Goal: Obtain resource: Download file/media

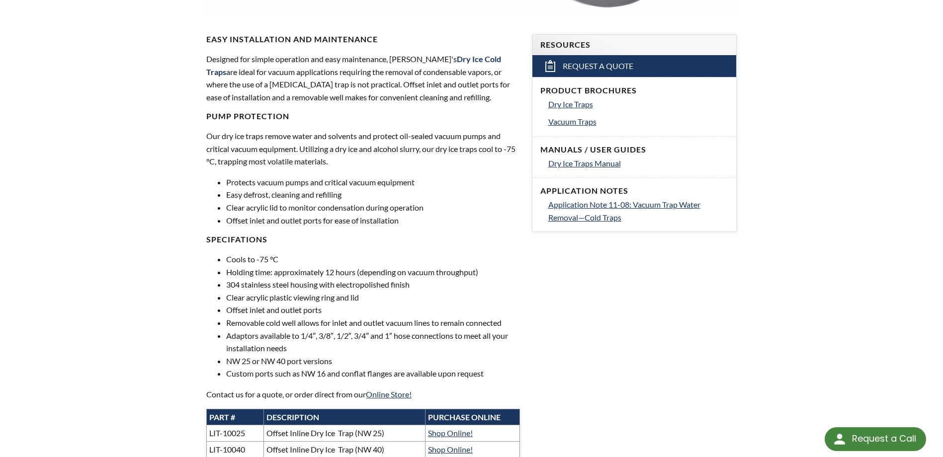
scroll to position [149, 0]
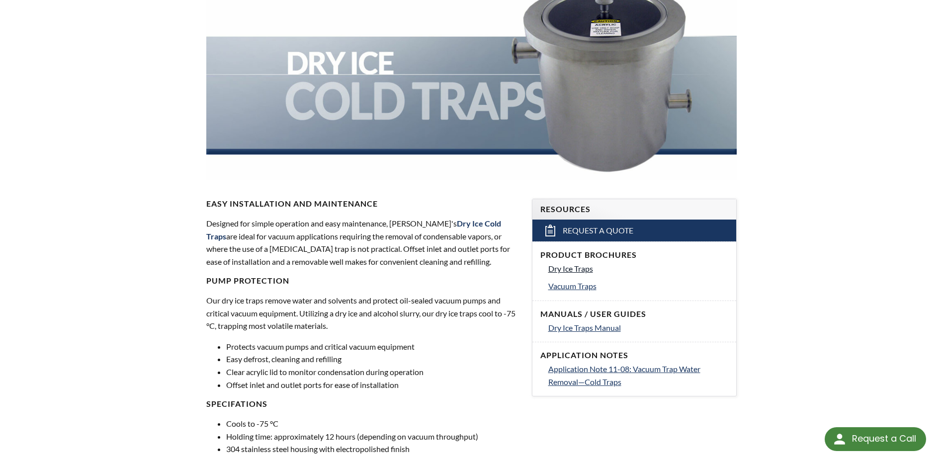
click at [569, 270] on span "Dry Ice Traps" at bounding box center [570, 268] width 45 height 9
click at [565, 296] on div "Product Brochures Dry Ice Traps Vacuum Traps" at bounding box center [635, 271] width 204 height 59
click at [567, 281] on span "Vacuum Traps" at bounding box center [572, 285] width 48 height 9
click at [589, 330] on span "Dry Ice Traps Manual" at bounding box center [584, 327] width 73 height 9
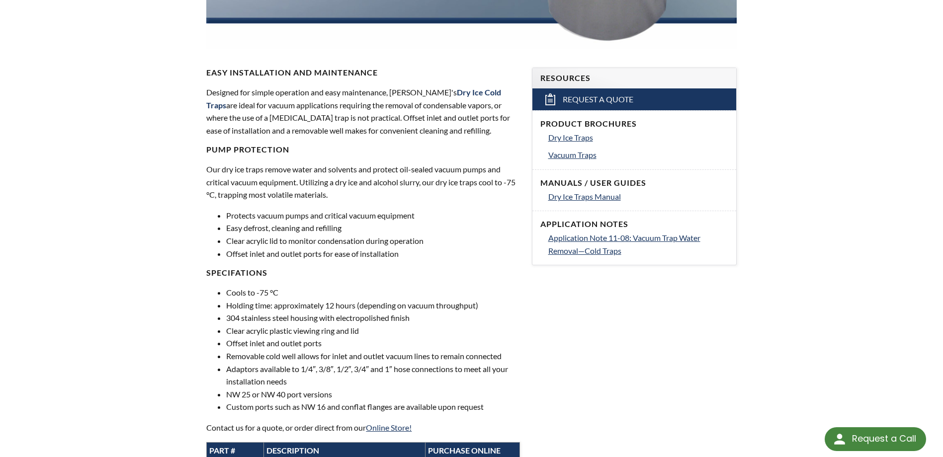
scroll to position [249, 0]
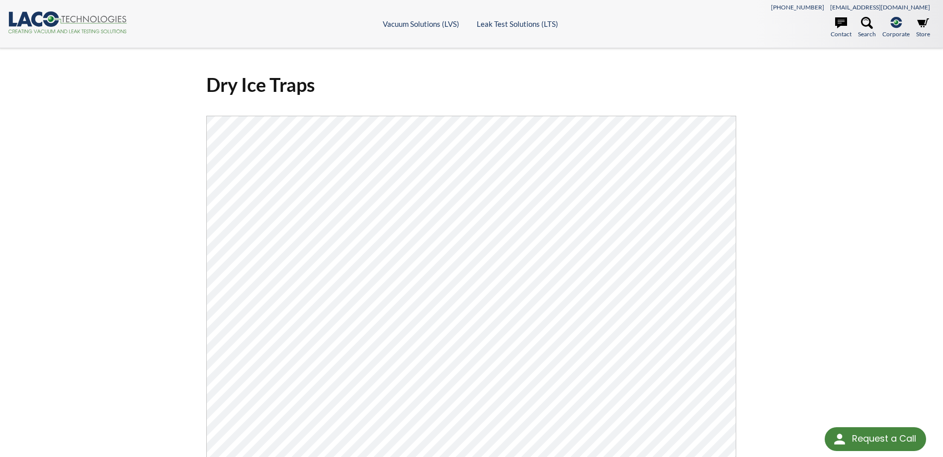
select select "Language Translate Widget"
